Goal: Obtain resource: Obtain resource

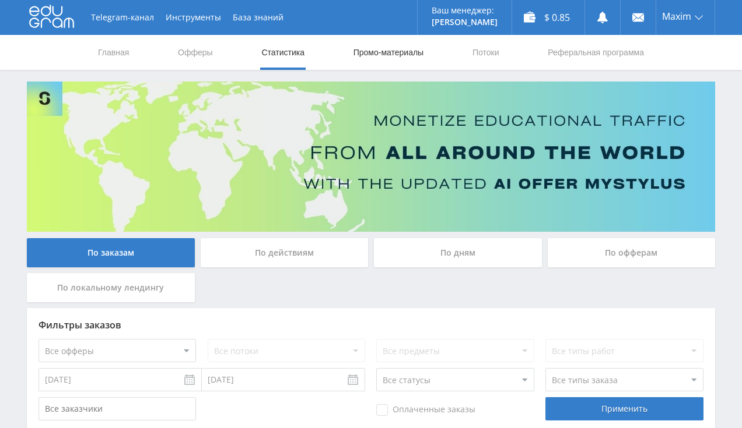
click at [415, 54] on link "Промо-материалы" at bounding box center [388, 52] width 72 height 35
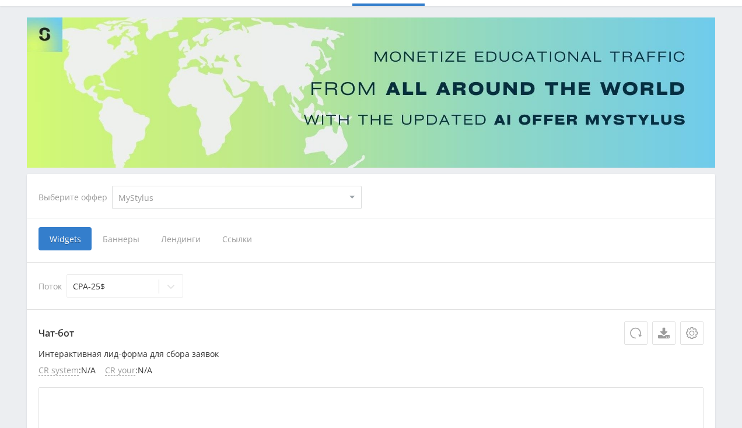
scroll to position [123, 0]
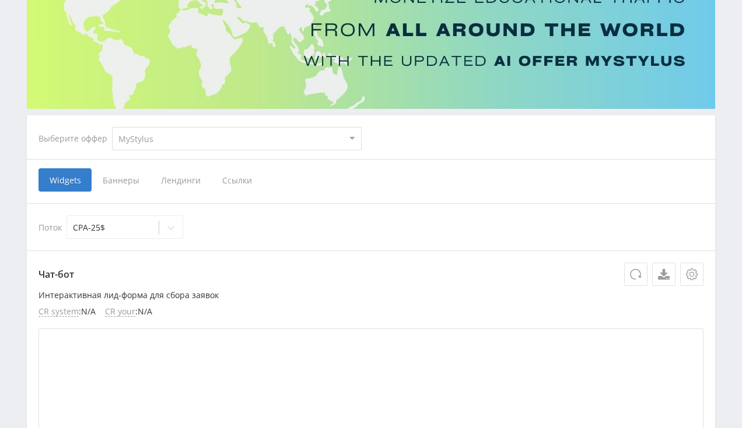
click at [112, 127] on select "MyStylus MyStylus - Revshare Кэмп Studybay Автор24 Studybay [GEOGRAPHIC_DATA] S…" at bounding box center [236, 138] width 249 height 23
click at [124, 188] on span "Баннеры" at bounding box center [121, 179] width 58 height 23
click at [0, 0] on input "Баннеры" at bounding box center [0, 0] width 0 height 0
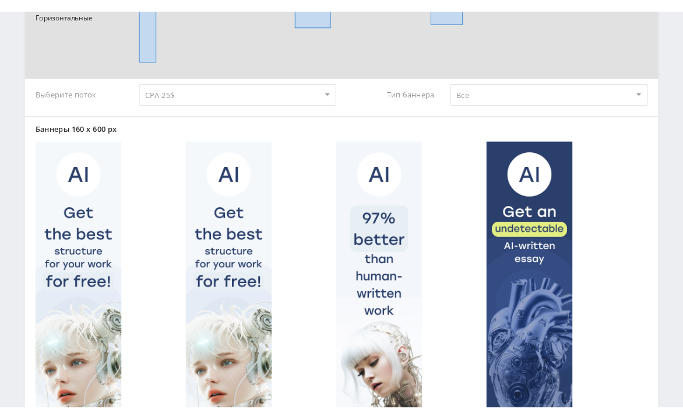
scroll to position [377, 0]
